Goal: Task Accomplishment & Management: Manage account settings

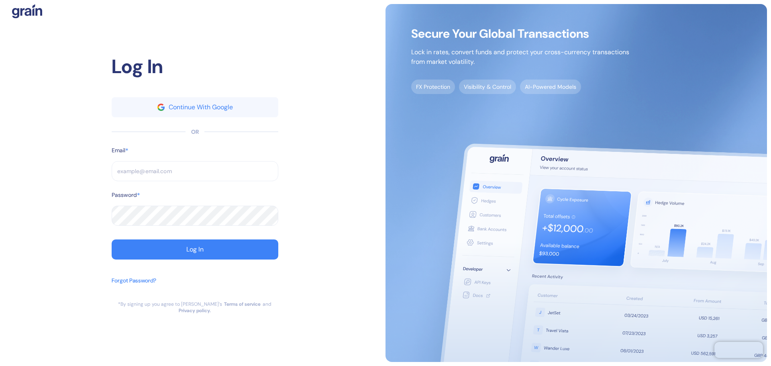
click at [177, 173] on input "text" at bounding box center [195, 171] width 167 height 20
type input "[PERSON_NAME][EMAIL_ADDRESS][PERSON_NAME][DOMAIN_NAME]"
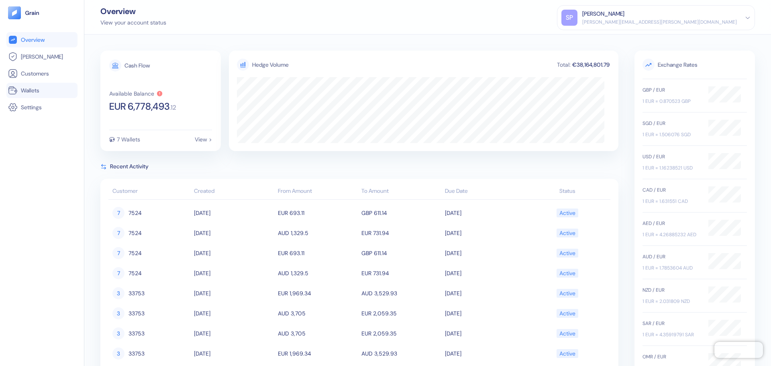
click at [30, 90] on span "Wallets" at bounding box center [30, 90] width 18 height 8
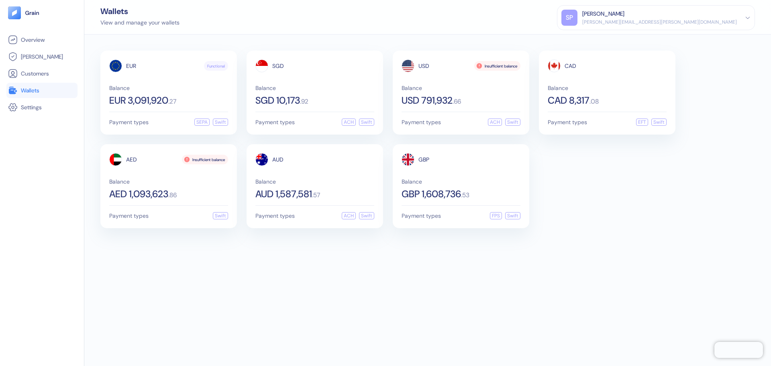
click at [353, 248] on div "EUR Functional Balance EUR 3,091,920 . 27 Payment types SEPA Swift SGD Balance …" at bounding box center [427, 200] width 687 height 331
click at [420, 242] on div "EUR Functional Balance EUR 3,091,920 . 27 Payment types SEPA Swift SGD Balance …" at bounding box center [427, 200] width 687 height 331
drag, startPoint x: 354, startPoint y: 276, endPoint x: 412, endPoint y: 300, distance: 62.8
click at [354, 276] on div "EUR Functional Balance EUR 3,091,920 . 27 Payment types SEPA Swift SGD Balance …" at bounding box center [427, 200] width 687 height 331
